Goal: Task Accomplishment & Management: Complete application form

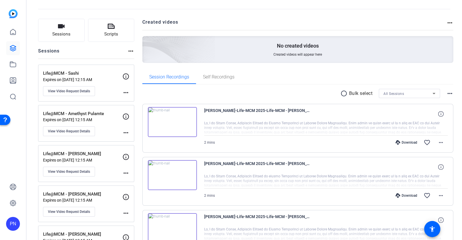
click at [172, 122] on img at bounding box center [172, 122] width 49 height 30
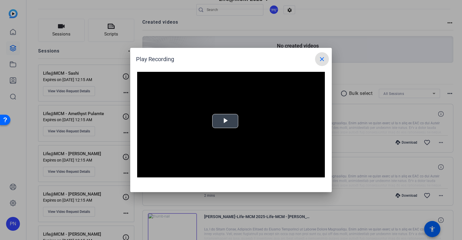
click at [225, 121] on span "Video Player" at bounding box center [225, 121] width 0 height 0
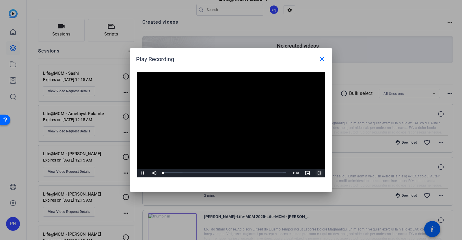
click at [319, 173] on span "Video Player" at bounding box center [319, 173] width 12 height 0
drag, startPoint x: 322, startPoint y: 59, endPoint x: 300, endPoint y: 159, distance: 103.2
click at [322, 59] on mat-icon "close" at bounding box center [322, 59] width 7 height 7
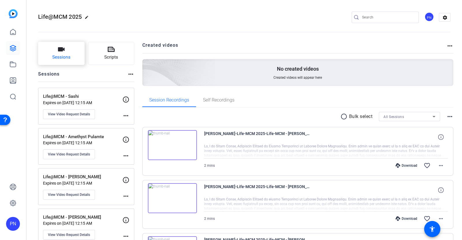
click at [65, 55] on span "Sessions" at bounding box center [61, 57] width 18 height 7
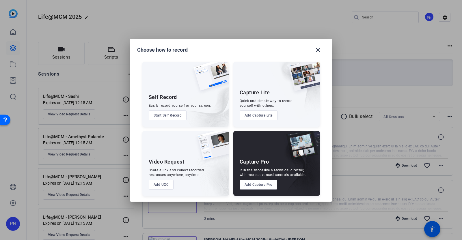
click at [165, 187] on button "Add UGC" at bounding box center [161, 185] width 25 height 10
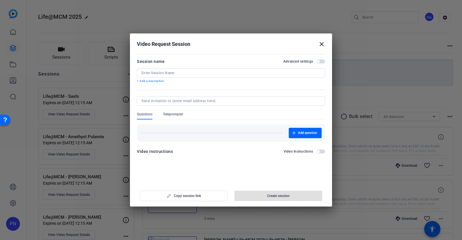
click at [321, 44] on mat-icon "close" at bounding box center [321, 44] width 7 height 7
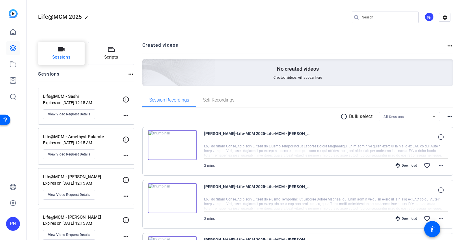
click at [67, 57] on span "Sessions" at bounding box center [61, 57] width 18 height 7
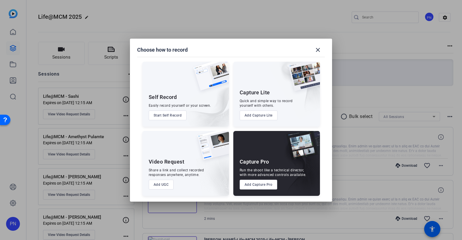
click at [165, 185] on button "Add UGC" at bounding box center [161, 185] width 25 height 10
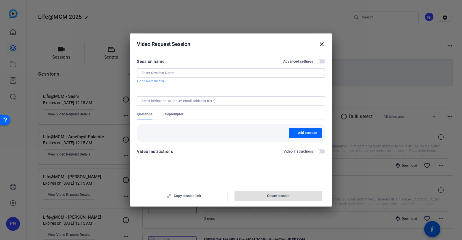
click at [168, 73] on input at bounding box center [231, 73] width 179 height 5
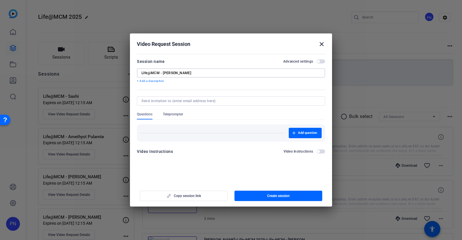
type input "LIfe@MCM - [PERSON_NAME]"
click at [170, 103] on div at bounding box center [231, 100] width 179 height 9
paste input "[PERSON_NAME][EMAIL_ADDRESS][PERSON_NAME][DOMAIN_NAME]"
type input "[PERSON_NAME][EMAIL_ADDRESS][PERSON_NAME][DOMAIN_NAME]"
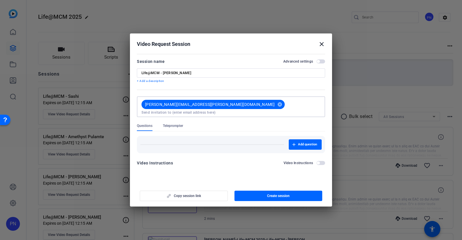
click at [220, 124] on div "Questions Teleprompter" at bounding box center [231, 128] width 188 height 8
click at [206, 74] on input "LIfe@MCM - [PERSON_NAME]" at bounding box center [231, 73] width 179 height 5
type input "LIfe@MCM - [PERSON_NAME][GEOGRAPHIC_DATA]"
click at [320, 60] on span "button" at bounding box center [321, 62] width 9 height 4
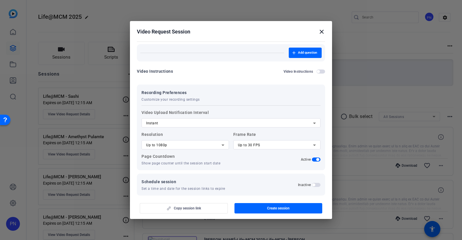
scroll to position [81, 0]
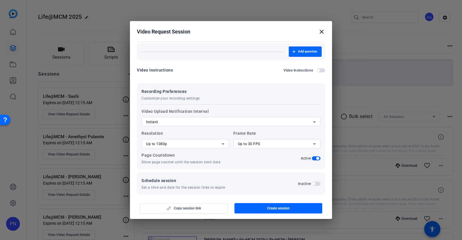
click at [312, 182] on span "button" at bounding box center [316, 184] width 9 height 4
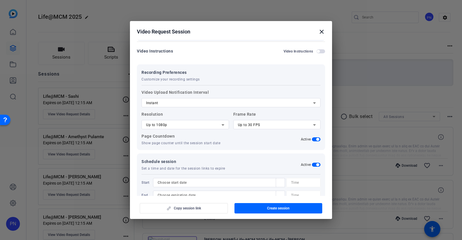
scroll to position [110, 0]
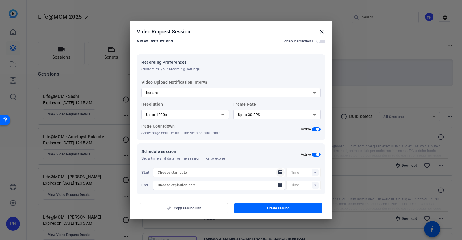
click at [278, 169] on icon "Open calendar" at bounding box center [280, 172] width 5 height 7
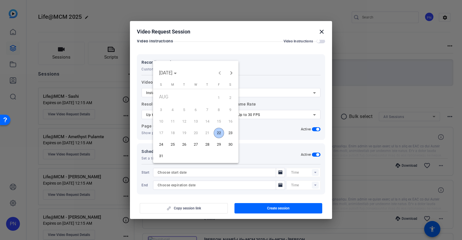
click at [218, 133] on span "22" at bounding box center [219, 133] width 10 height 10
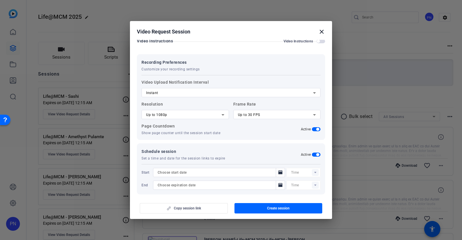
type input "[DATE]"
click at [311, 168] on div at bounding box center [305, 172] width 29 height 9
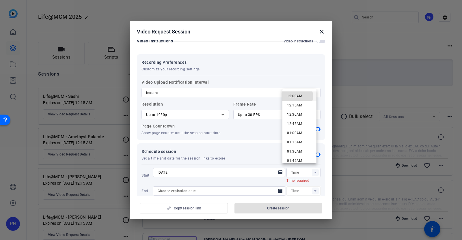
click at [295, 96] on span "12:00AM" at bounding box center [294, 96] width 15 height 4
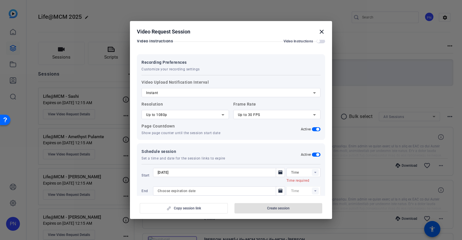
type input "12:00AM"
click at [278, 183] on icon "Open calendar" at bounding box center [280, 185] width 4 height 4
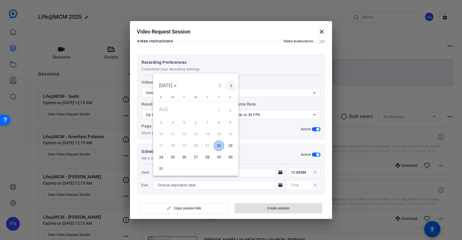
click at [228, 87] on span "Next month" at bounding box center [232, 86] width 12 height 12
click at [196, 166] on span "31" at bounding box center [196, 167] width 10 height 10
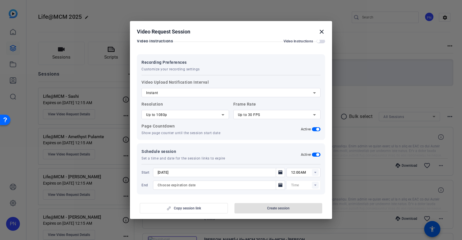
type input "[DATE]"
type input "12:15AM"
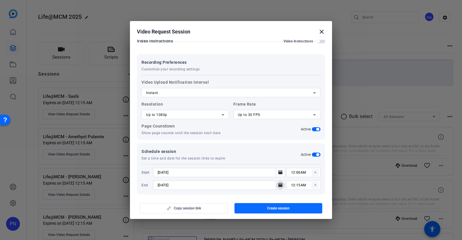
click at [286, 208] on span "Create session" at bounding box center [278, 208] width 23 height 5
click at [323, 33] on mat-icon "close" at bounding box center [321, 31] width 7 height 7
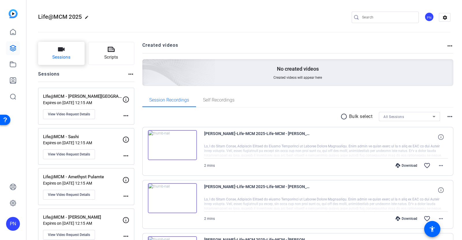
click at [53, 54] on button "Sessions" at bounding box center [61, 53] width 47 height 23
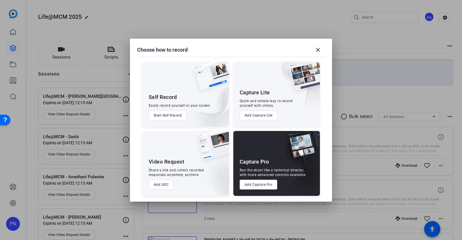
click at [168, 186] on button "Add UGC" at bounding box center [161, 185] width 25 height 10
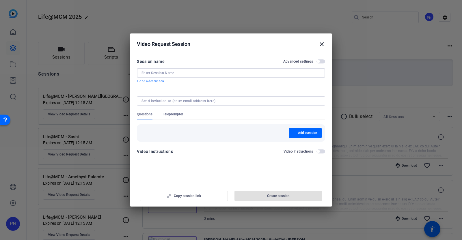
click at [173, 73] on input at bounding box center [231, 73] width 179 height 5
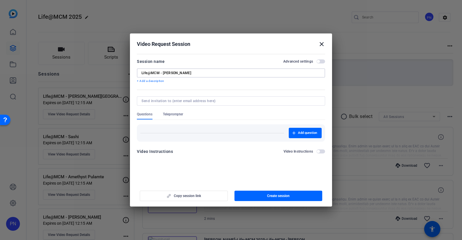
type input "Life@MCM - [PERSON_NAME]"
type input "[PERSON_NAME][EMAIL_ADDRESS][PERSON_NAME][DOMAIN_NAME]"
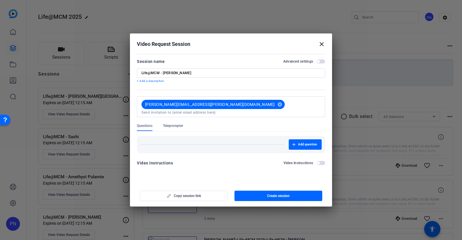
click at [238, 124] on div "Questions Teleprompter" at bounding box center [231, 128] width 188 height 8
click at [275, 104] on mat-icon "cancel" at bounding box center [280, 104] width 10 height 5
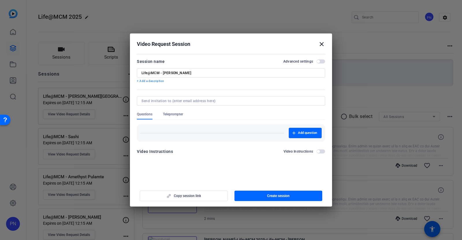
click at [179, 73] on input "Life@MCM - [PERSON_NAME]" at bounding box center [231, 73] width 179 height 5
type input "Life@MCM - [PERSON_NAME]"
click at [207, 100] on input at bounding box center [230, 101] width 177 height 5
type input "[PERSON_NAME][EMAIL_ADDRESS][PERSON_NAME][DOMAIN_NAME]"
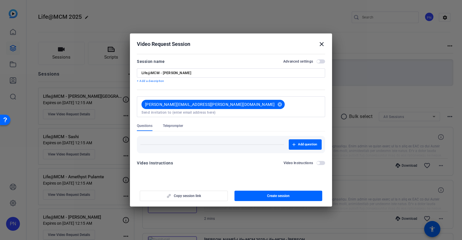
click at [235, 132] on div "Add question" at bounding box center [231, 143] width 188 height 22
click at [319, 60] on span "button" at bounding box center [318, 61] width 3 height 3
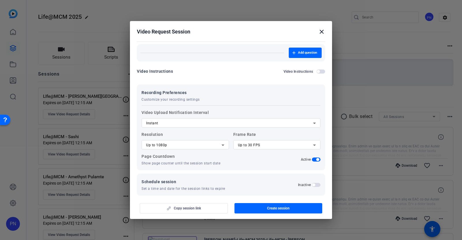
scroll to position [81, 0]
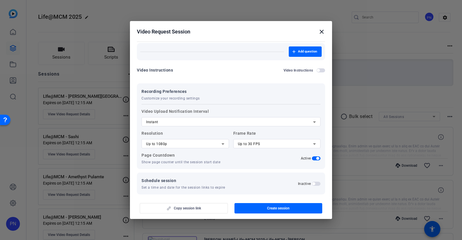
click at [312, 183] on span "button" at bounding box center [313, 184] width 3 height 3
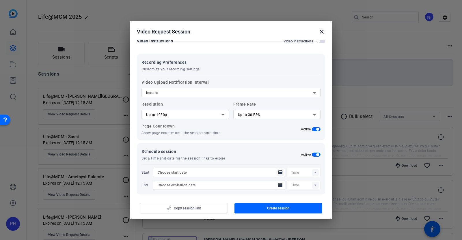
click at [278, 170] on icon "Open calendar" at bounding box center [280, 172] width 4 height 4
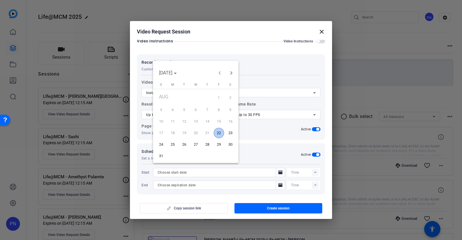
click at [220, 129] on span "22" at bounding box center [219, 133] width 10 height 10
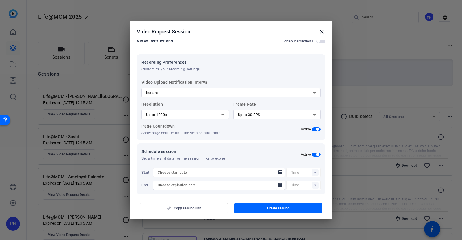
type input "[DATE]"
click at [312, 169] on rect at bounding box center [315, 172] width 7 height 7
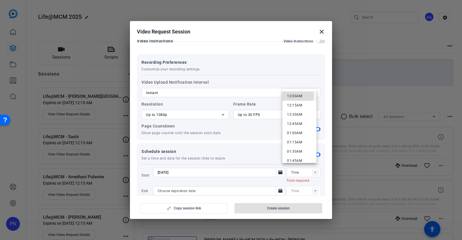
click at [298, 96] on span "12:00AM" at bounding box center [294, 96] width 15 height 4
type input "12:00AM"
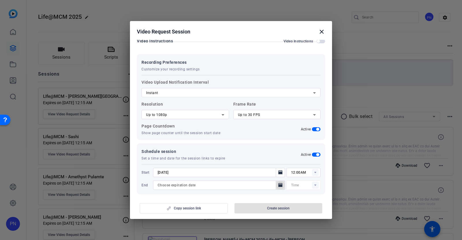
click at [278, 183] on icon "Open calendar" at bounding box center [280, 185] width 4 height 4
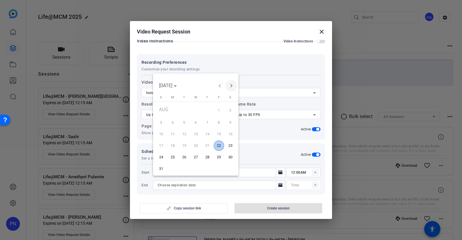
click at [233, 86] on span "Next month" at bounding box center [232, 86] width 12 height 12
click at [198, 167] on span "31" at bounding box center [196, 167] width 10 height 10
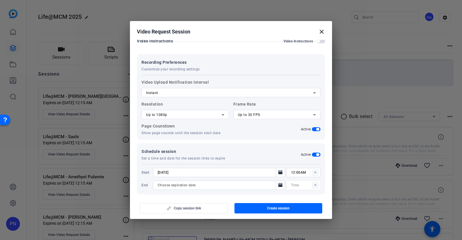
type input "[DATE]"
type input "12:15AM"
click at [283, 207] on span "Create session" at bounding box center [278, 208] width 23 height 5
click at [322, 32] on mat-icon "close" at bounding box center [321, 31] width 7 height 7
